Goal: Navigation & Orientation: Find specific page/section

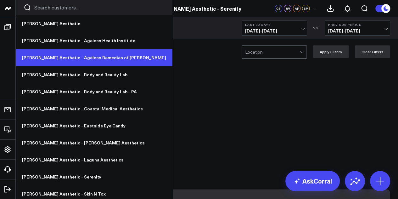
click at [74, 54] on link "[PERSON_NAME] Aesthetic - Ageless Remedies of [PERSON_NAME]" at bounding box center [94, 57] width 157 height 17
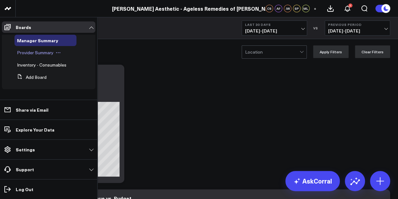
click at [37, 52] on span "Provider Summary" at bounding box center [35, 52] width 37 height 6
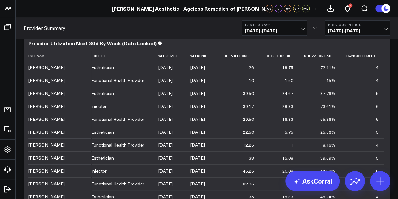
scroll to position [173, 0]
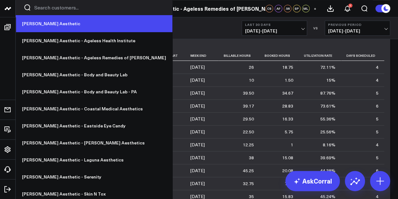
click at [34, 25] on link "[PERSON_NAME] Aesthetic" at bounding box center [94, 23] width 157 height 17
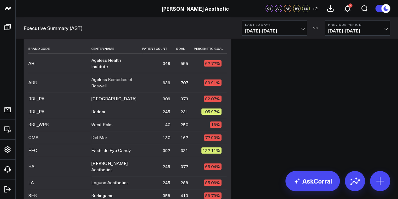
scroll to position [2390, 0]
